Goal: Check status: Check status

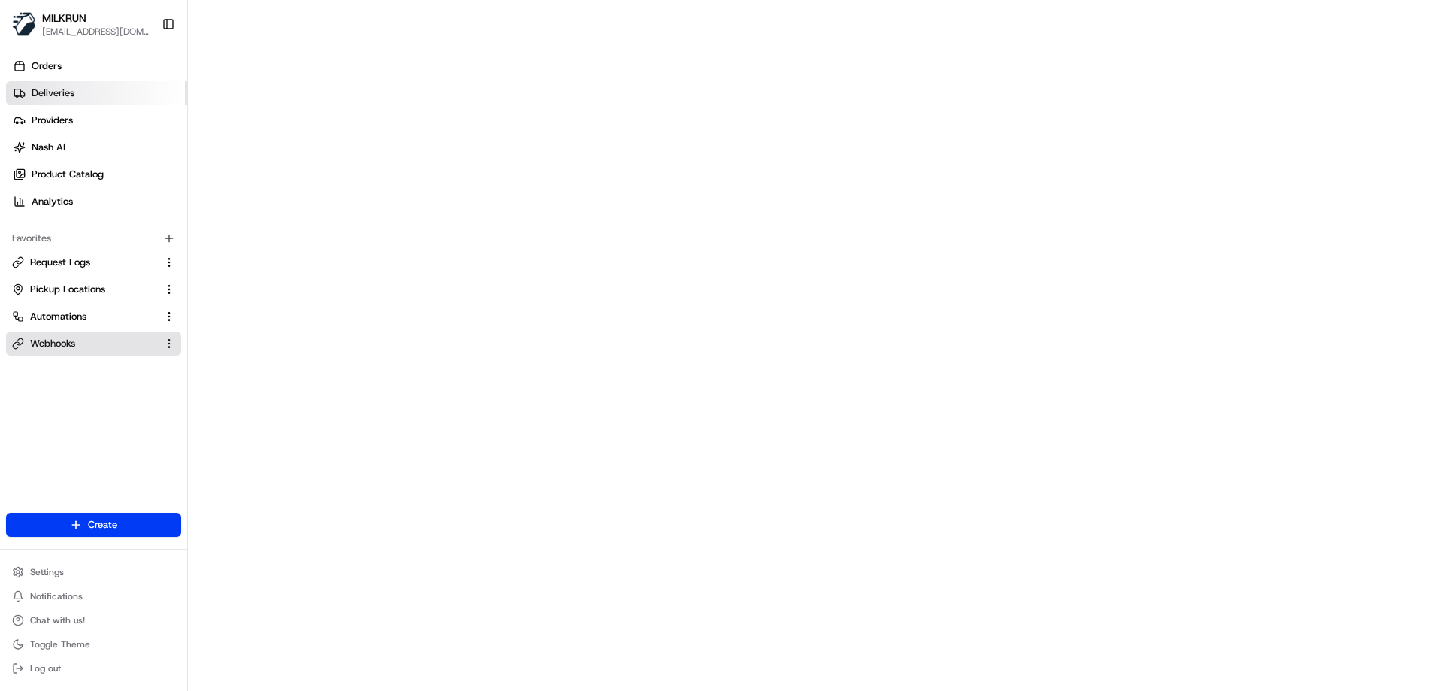
click at [60, 102] on link "Deliveries" at bounding box center [96, 93] width 181 height 24
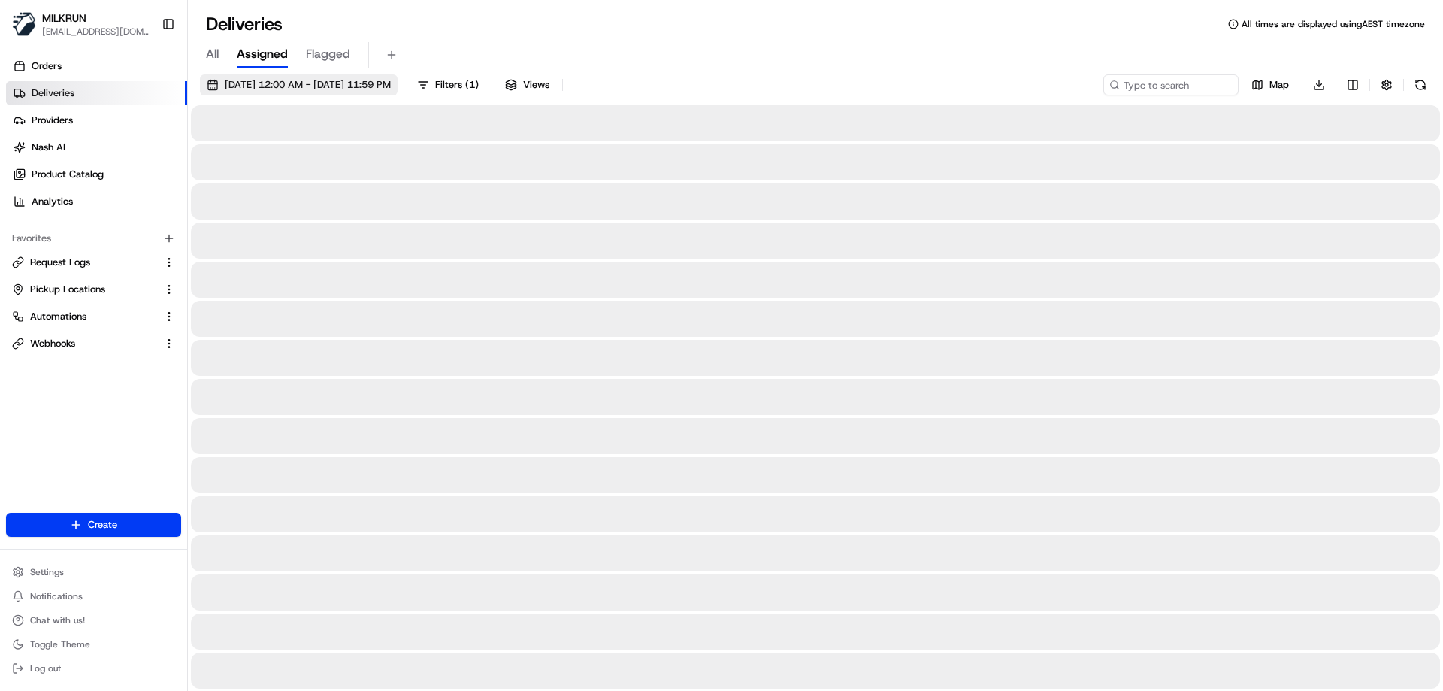
click at [340, 86] on span "19/08/2025 12:00 AM - 19/08/2025 11:59 PM" at bounding box center [308, 85] width 166 height 14
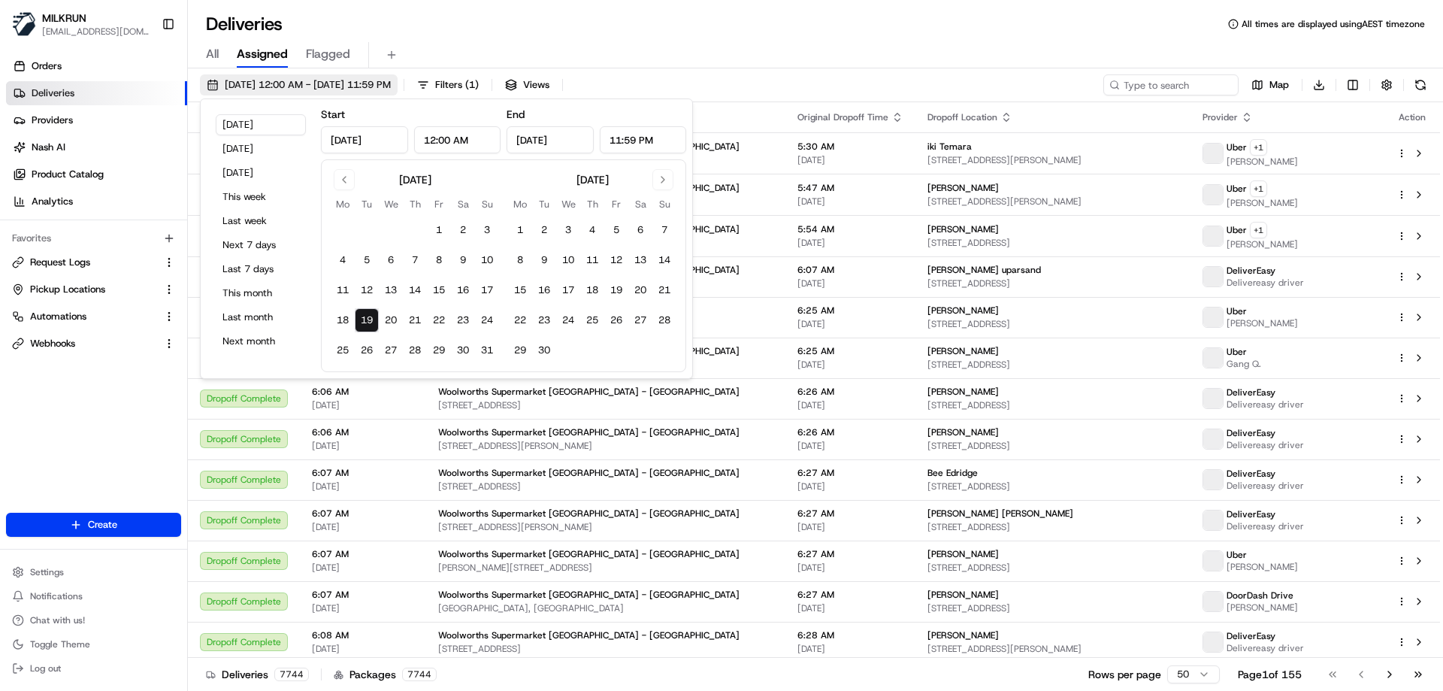
type input "Aug 19, 2025"
type input "12:00 AM"
type input "Aug 19, 2025"
type input "11:59 PM"
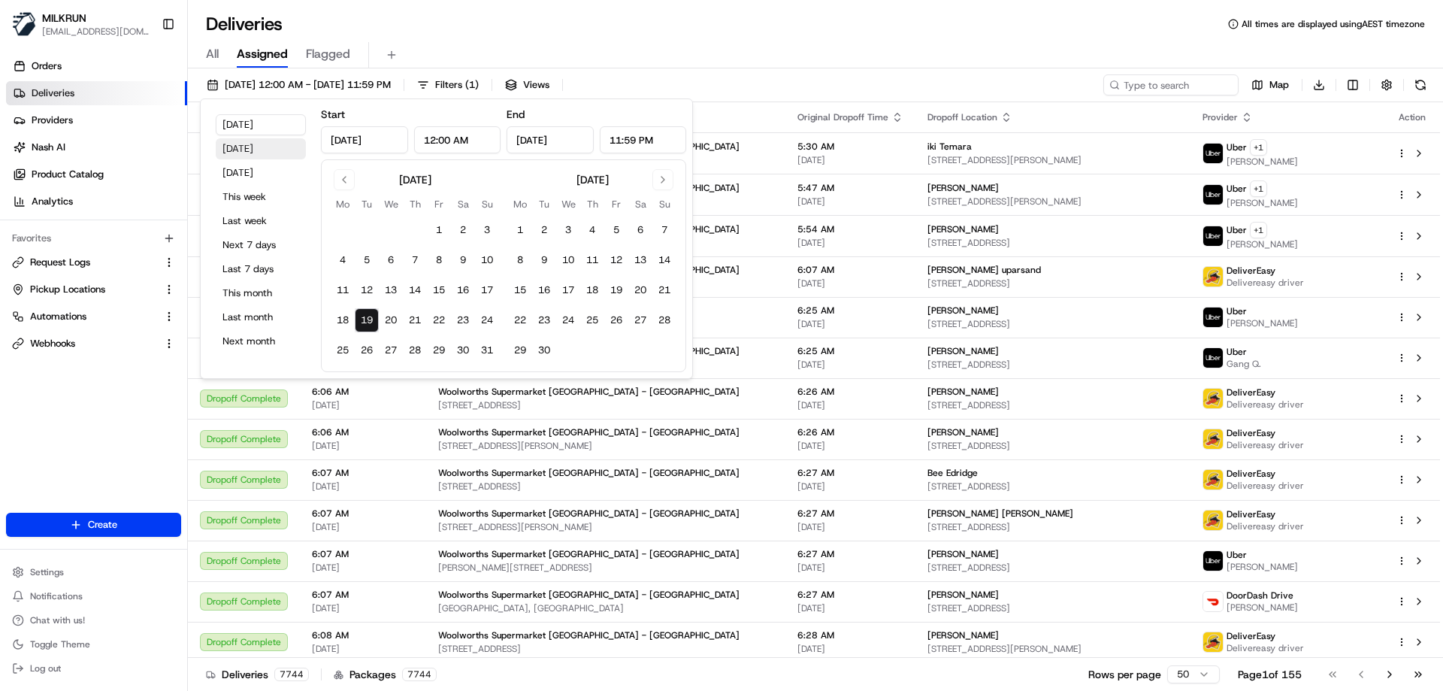
click at [259, 151] on button "Yesterday" at bounding box center [261, 148] width 90 height 21
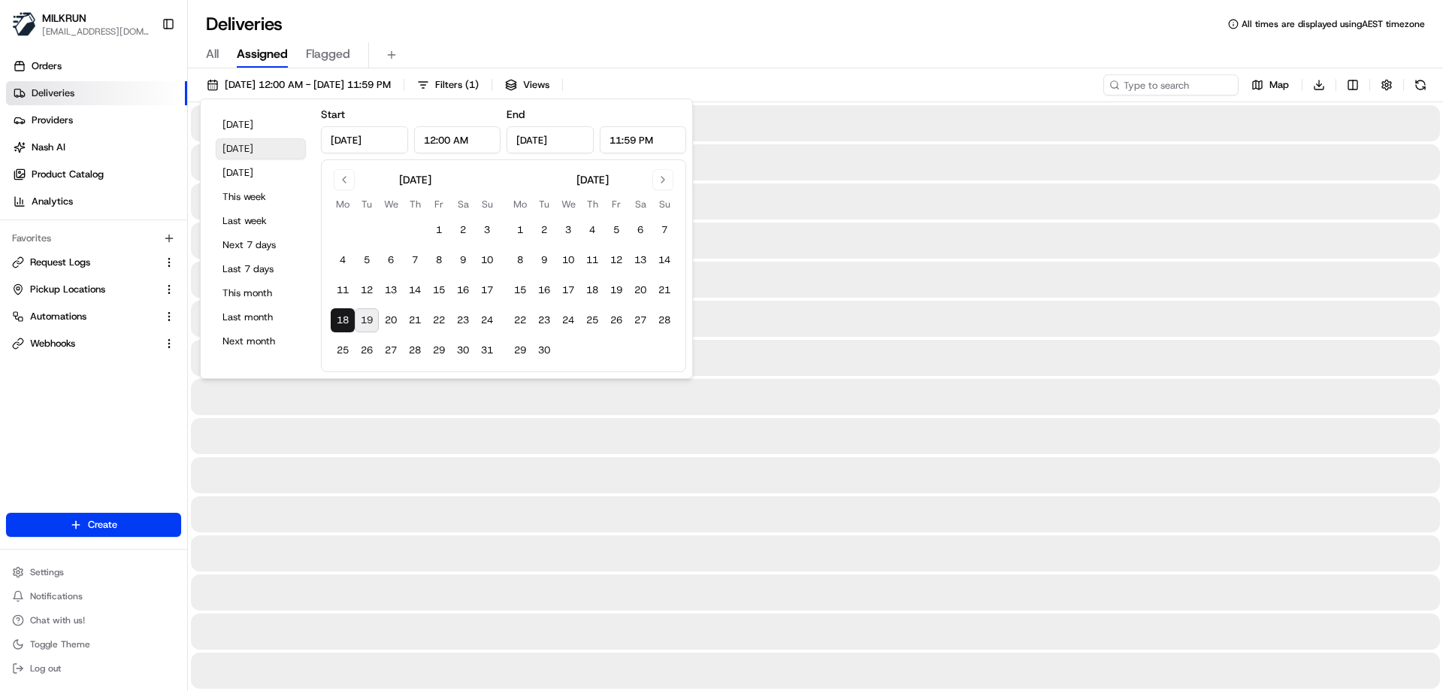
type input "Aug 18, 2025"
click at [721, 81] on div "18/08/2025 12:00 AM - 18/08/2025 11:59 PM Filters ( 1 ) Views Map Download" at bounding box center [815, 88] width 1255 height 28
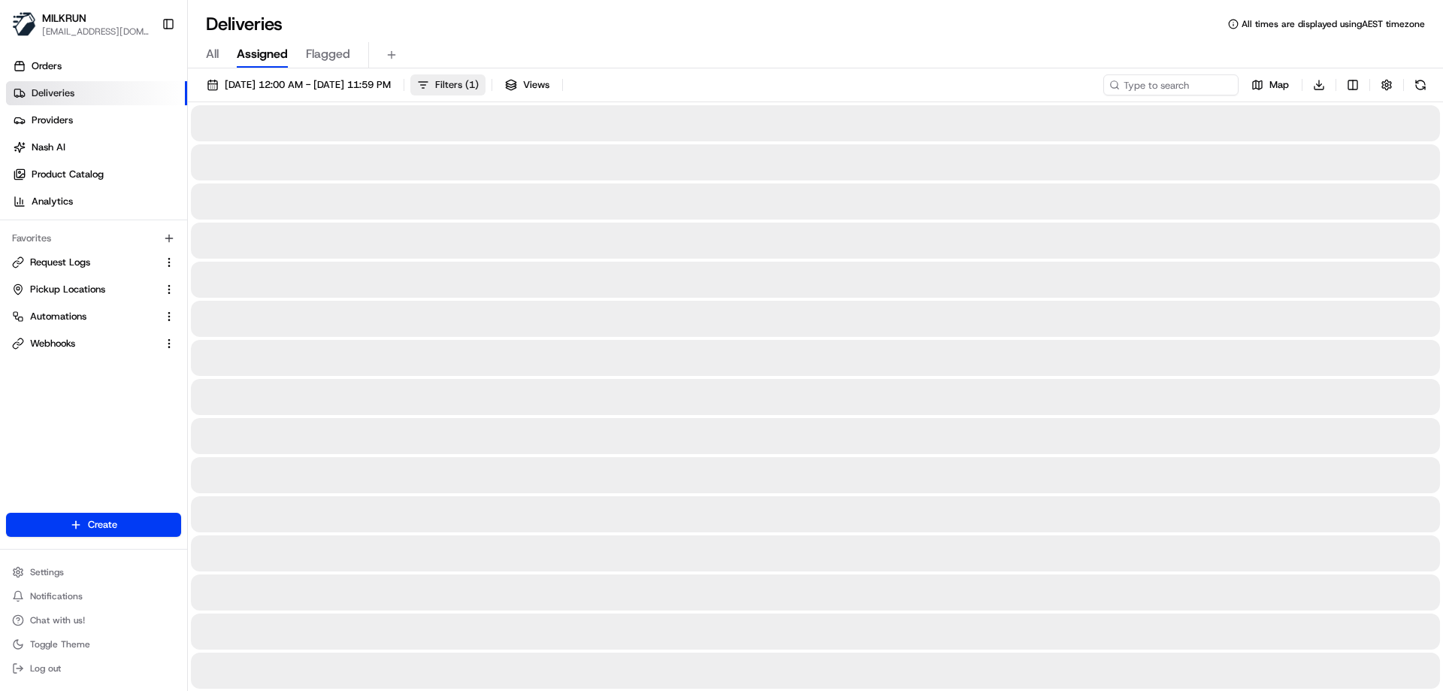
click at [479, 85] on span "Filters ( 1 )" at bounding box center [457, 85] width 44 height 14
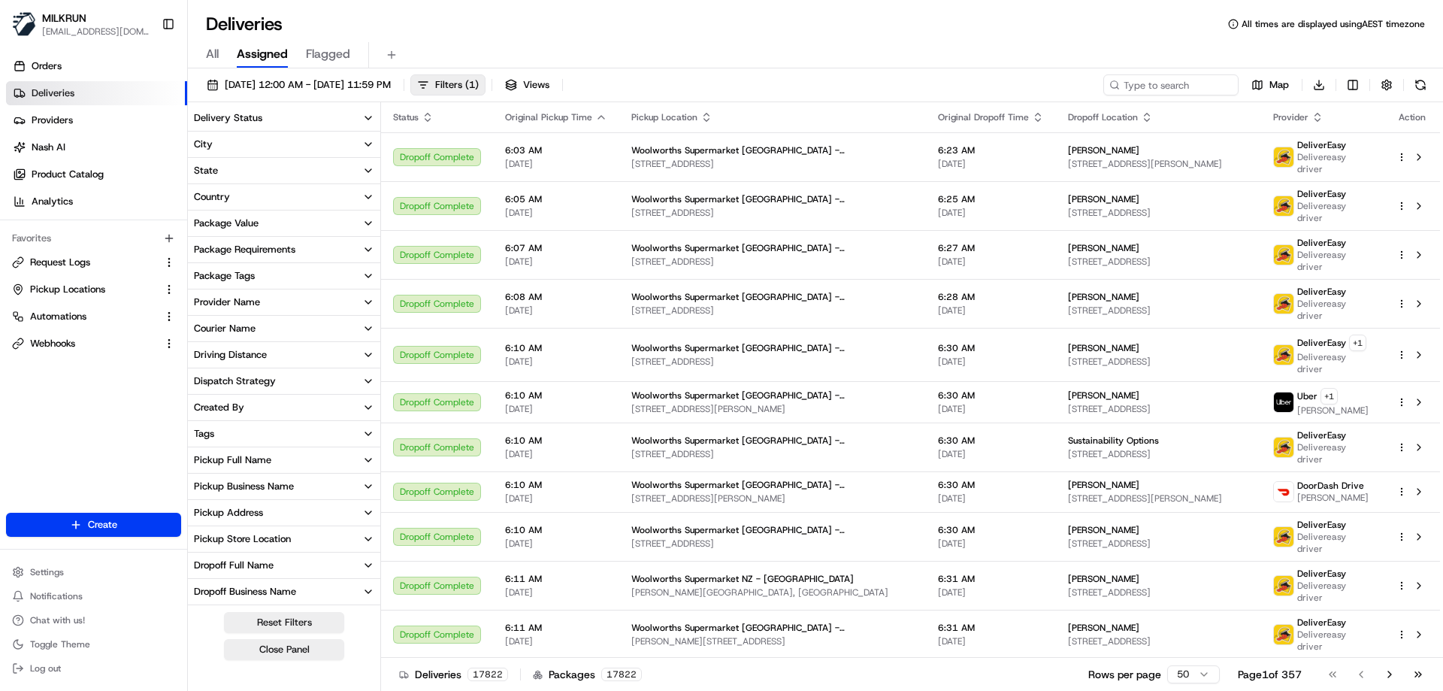
click at [226, 120] on div "Delivery Status" at bounding box center [228, 118] width 68 height 14
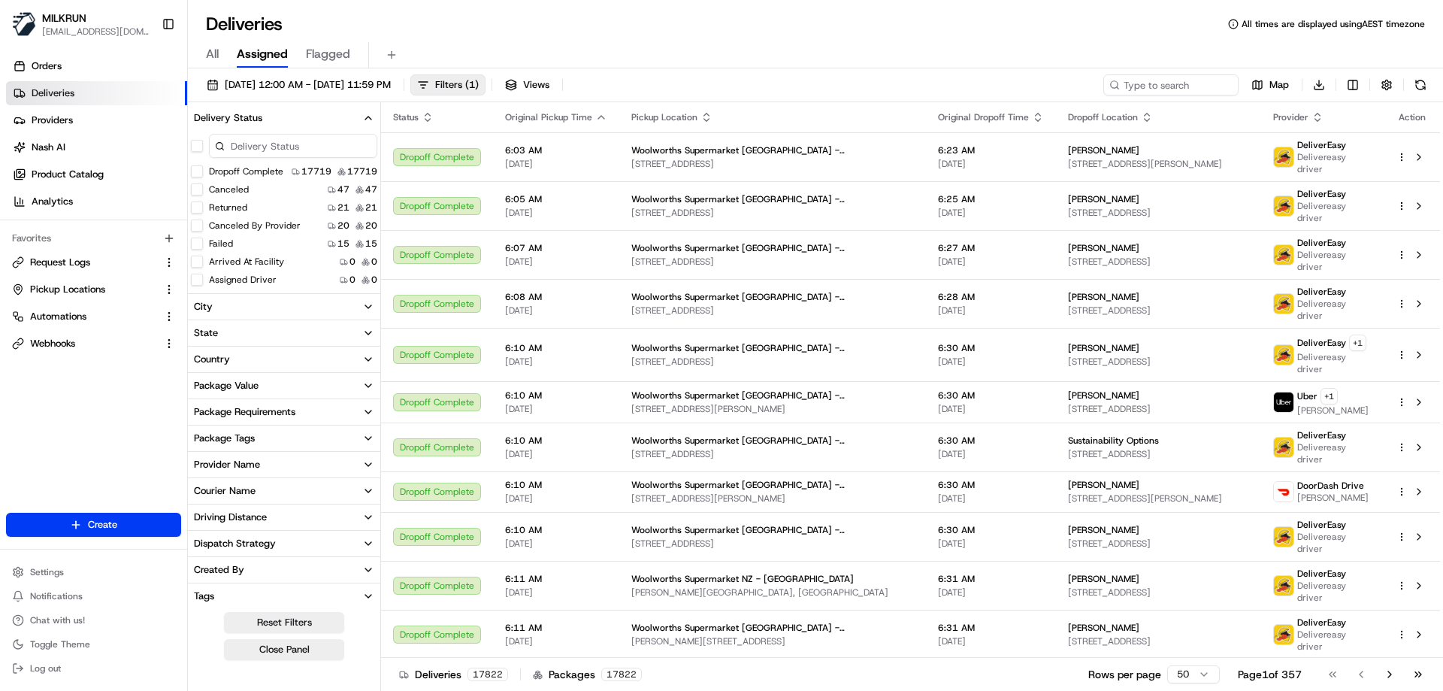
click at [197, 243] on button "Failed" at bounding box center [197, 243] width 12 height 12
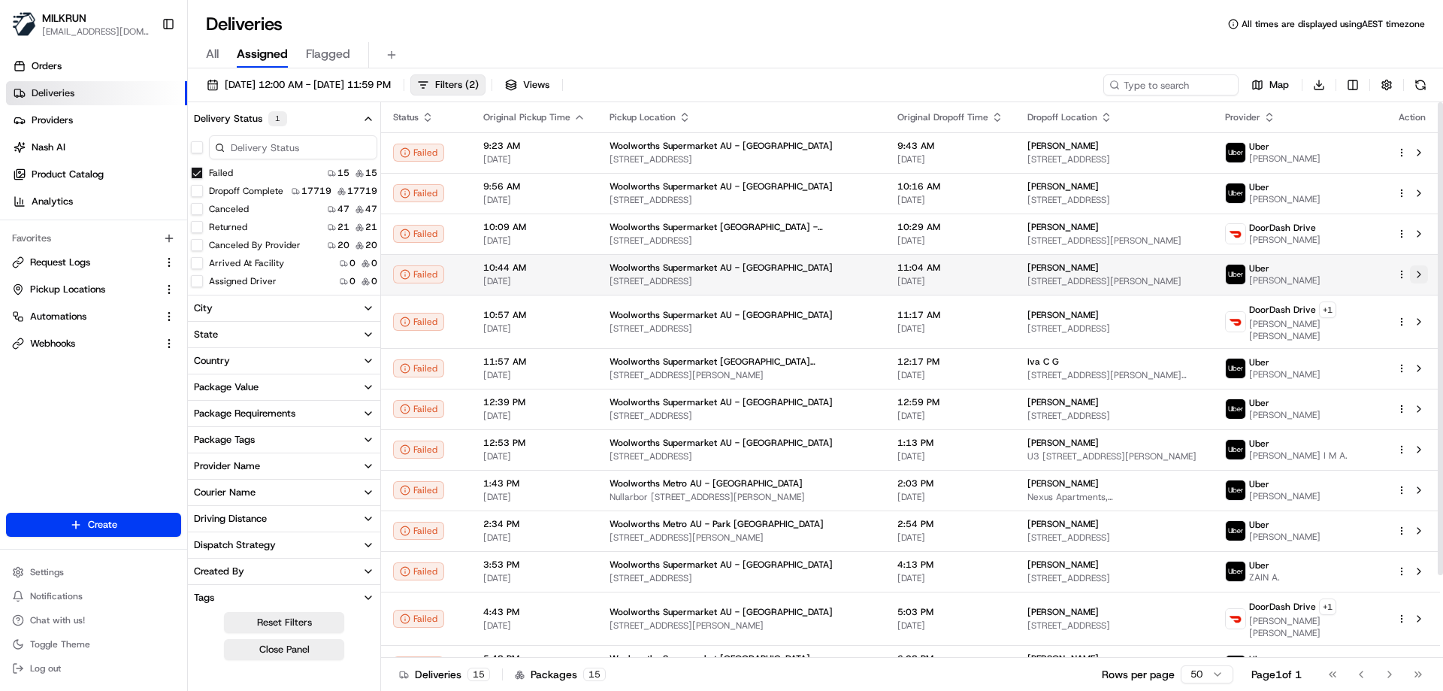
click at [1419, 277] on button at bounding box center [1419, 274] width 18 height 18
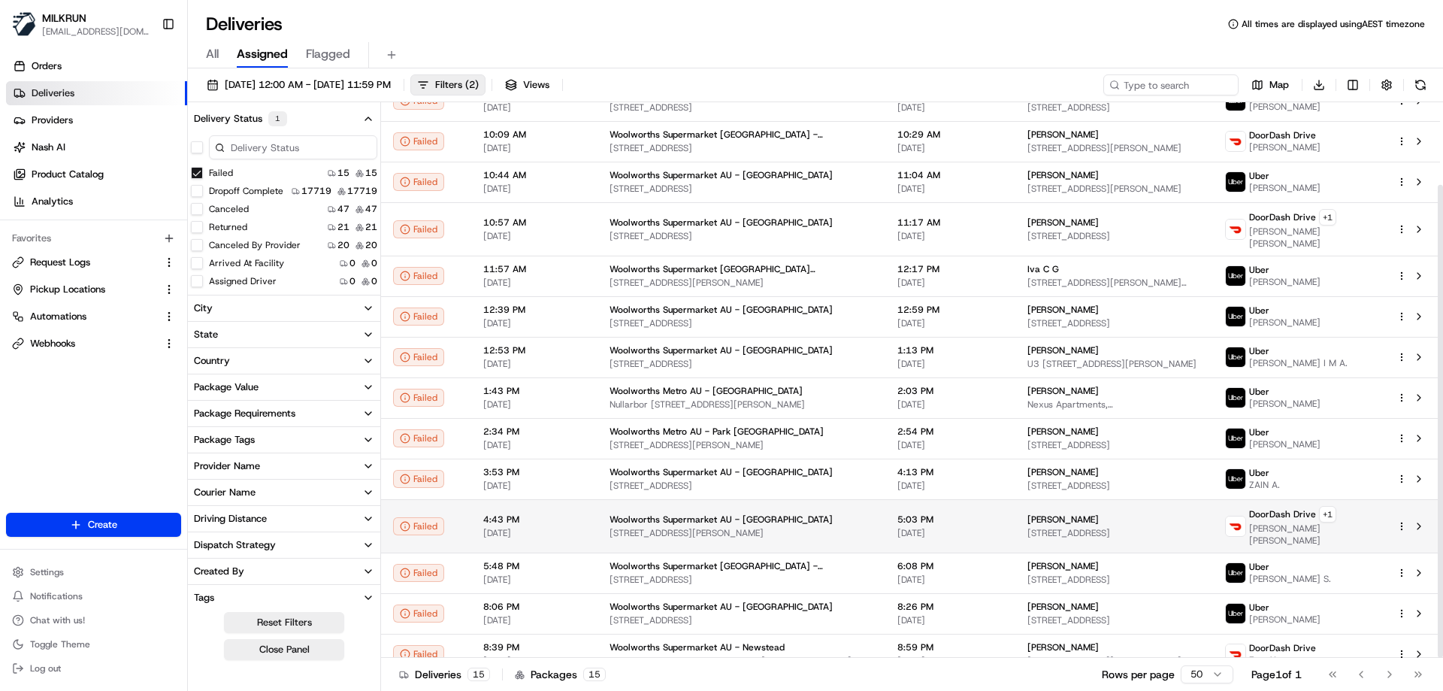
scroll to position [97, 0]
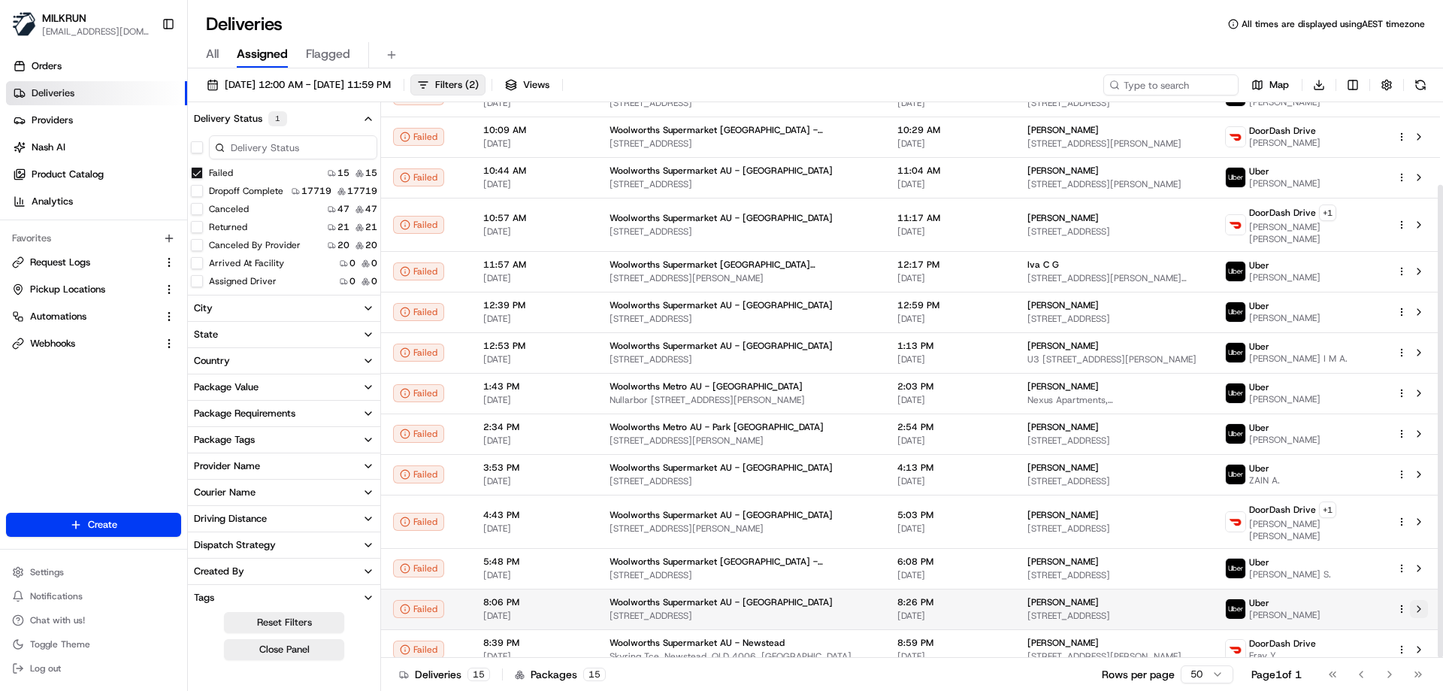
click at [1419, 600] on button at bounding box center [1419, 609] width 18 height 18
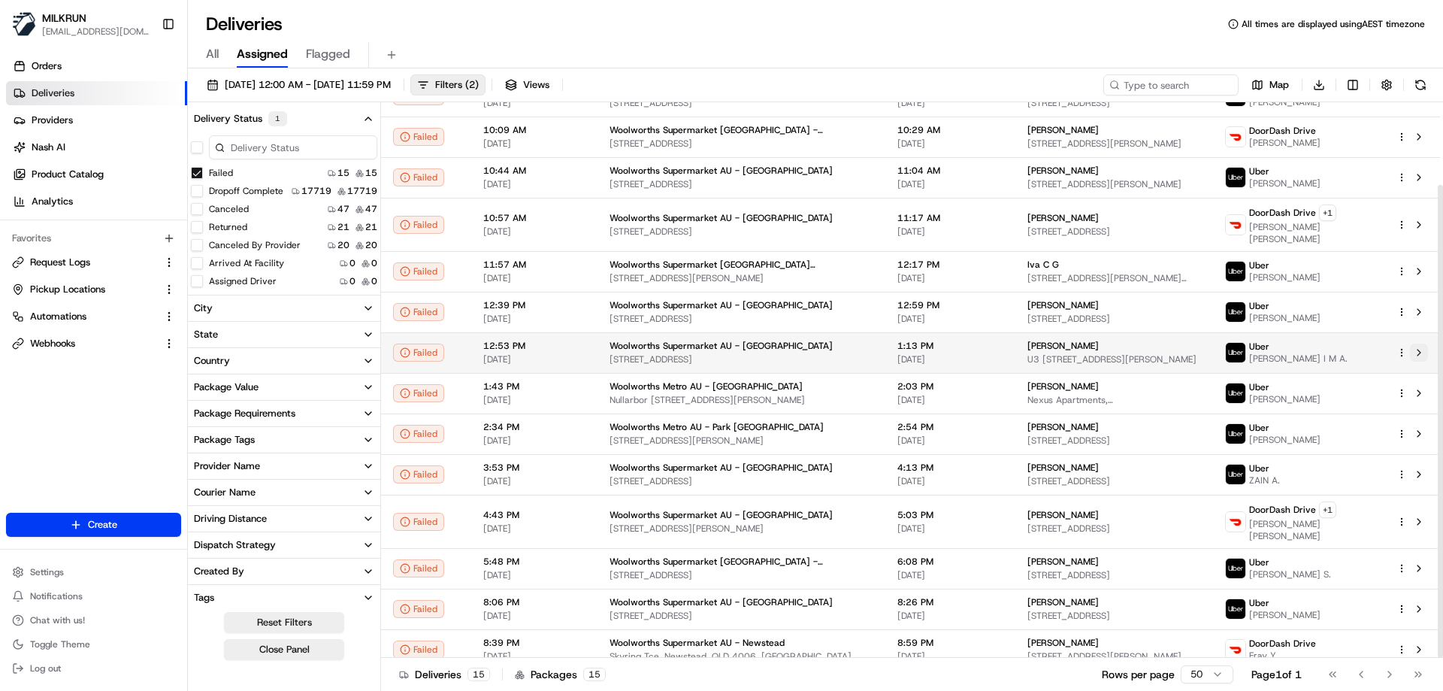
click at [1420, 346] on button at bounding box center [1419, 352] width 18 height 18
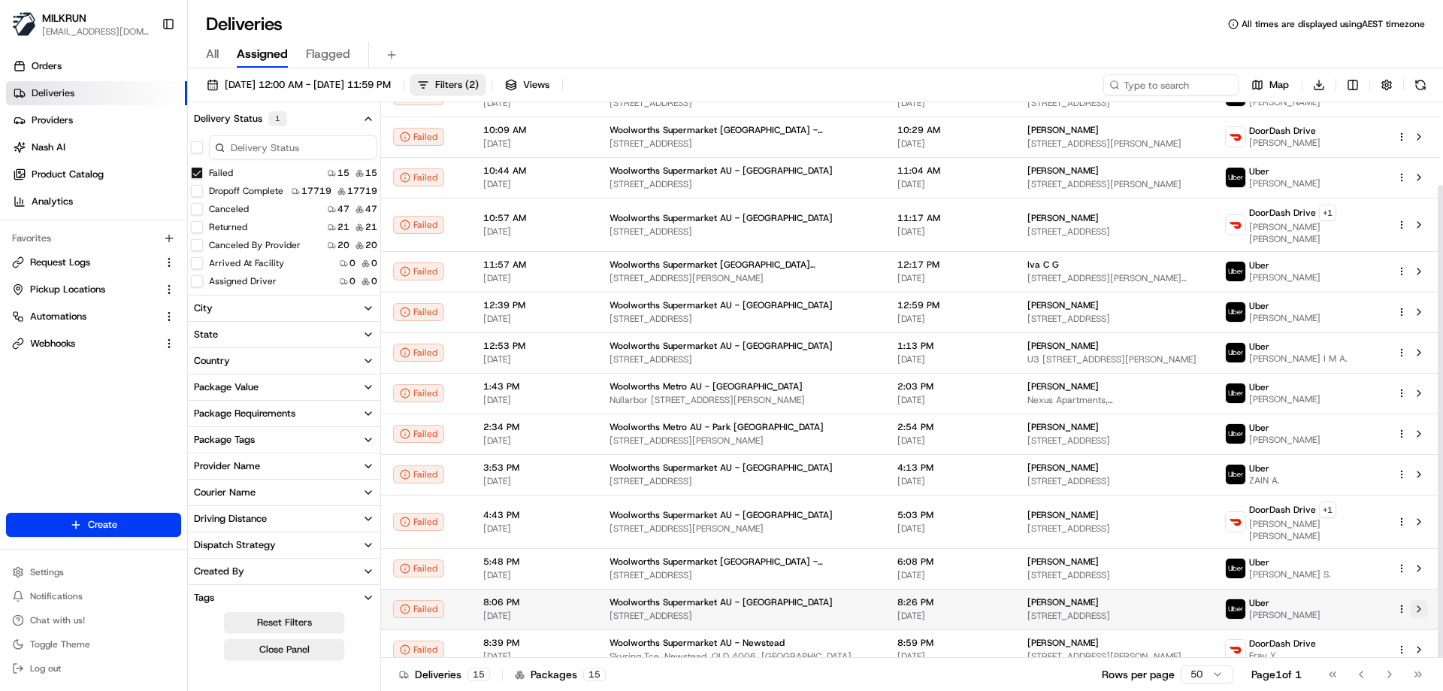
click at [1419, 600] on button at bounding box center [1419, 609] width 18 height 18
click at [1419, 640] on button at bounding box center [1419, 649] width 18 height 18
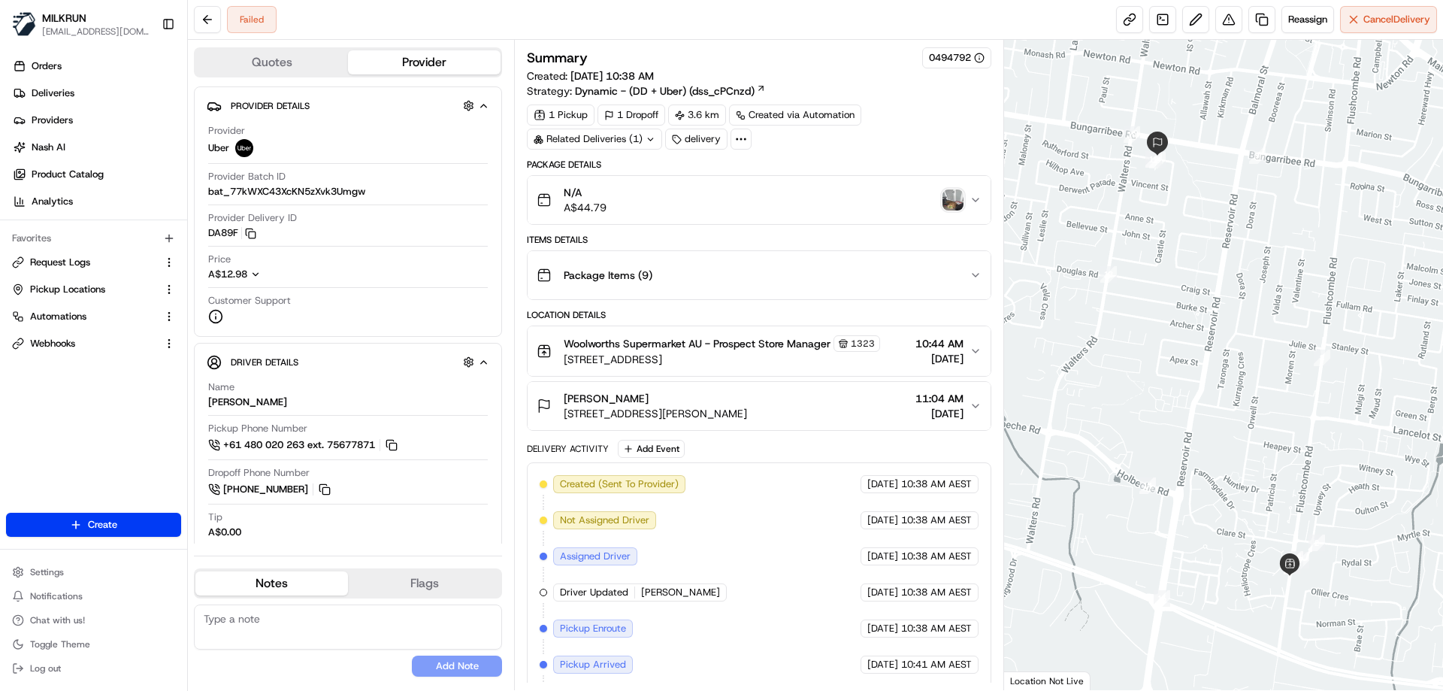
scroll to position [184, 0]
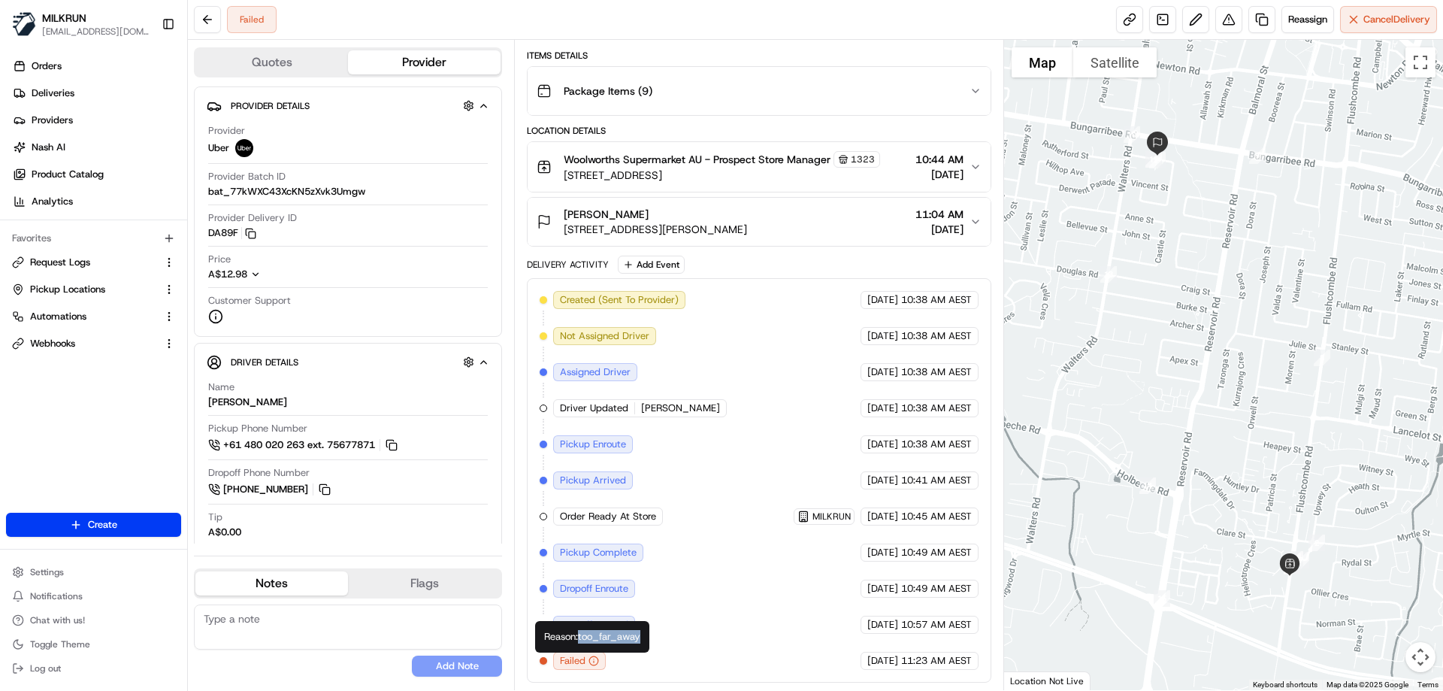
drag, startPoint x: 582, startPoint y: 633, endPoint x: 645, endPoint y: 637, distance: 62.5
click at [645, 637] on div "Reason: too_far_away Reason: too_far_away" at bounding box center [592, 637] width 114 height 32
copy div "too_far_away"
click at [732, 639] on div "Created (Sent To Provider) Uber 18/08/2025 10:38 AM AEST Not Assigned Driver Ub…" at bounding box center [758, 480] width 438 height 379
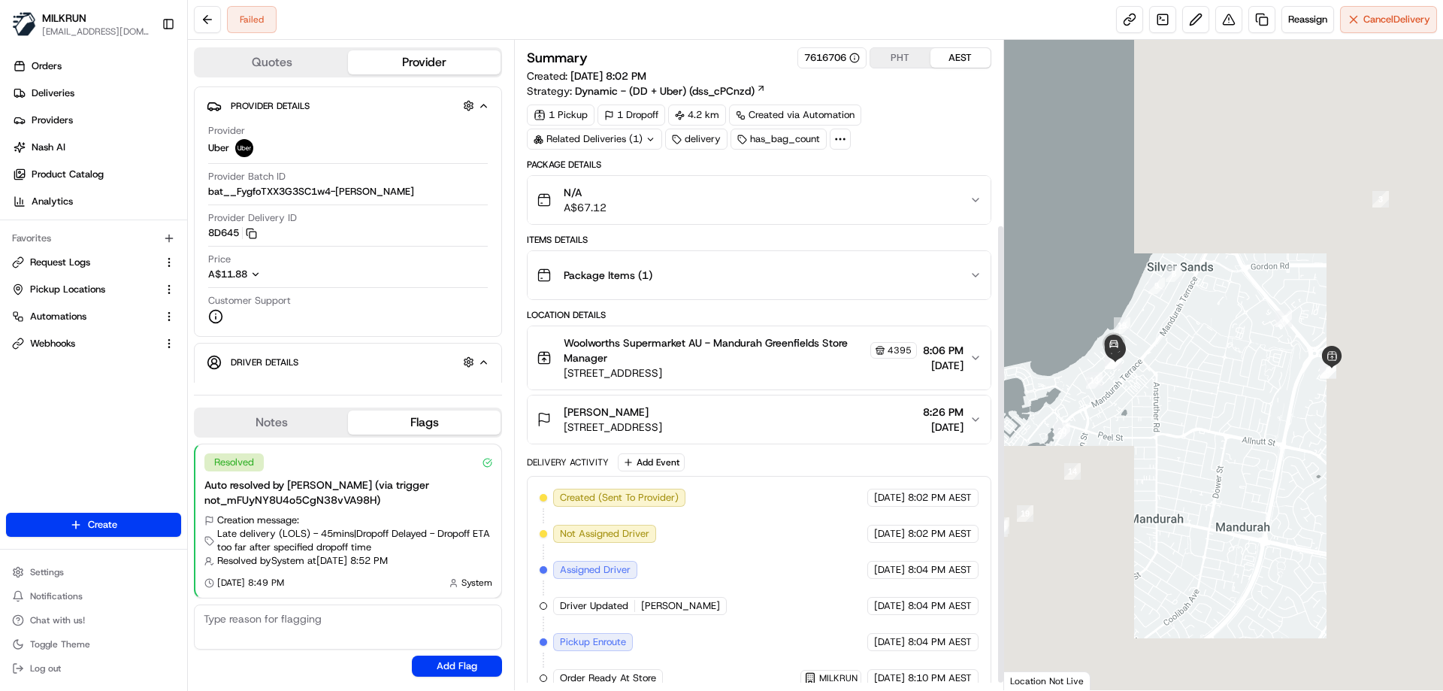
scroll to position [270, 0]
